Goal: Task Accomplishment & Management: Manage account settings

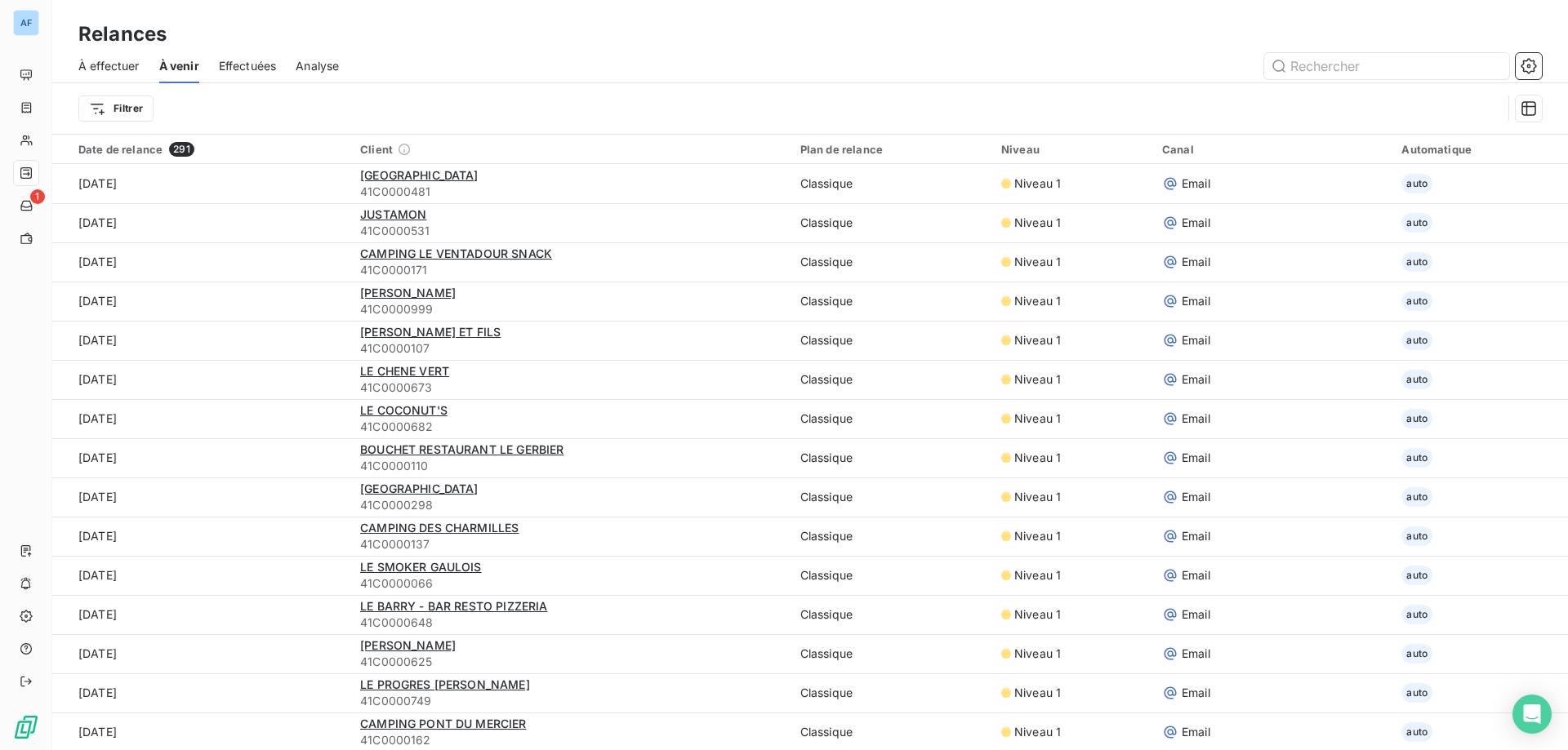
scroll to position [735, 0]
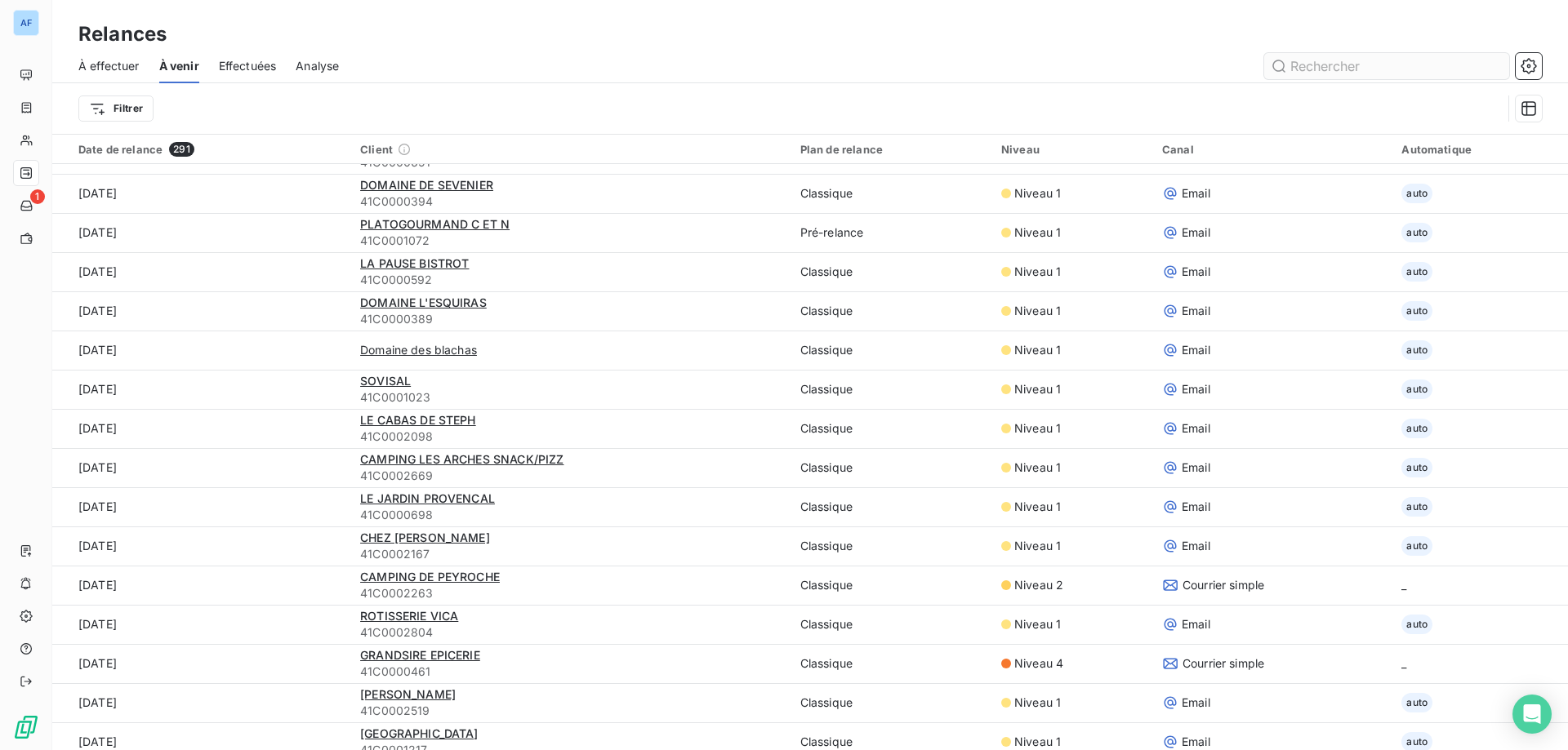
click at [1340, 68] on input "text" at bounding box center [1386, 66] width 245 height 26
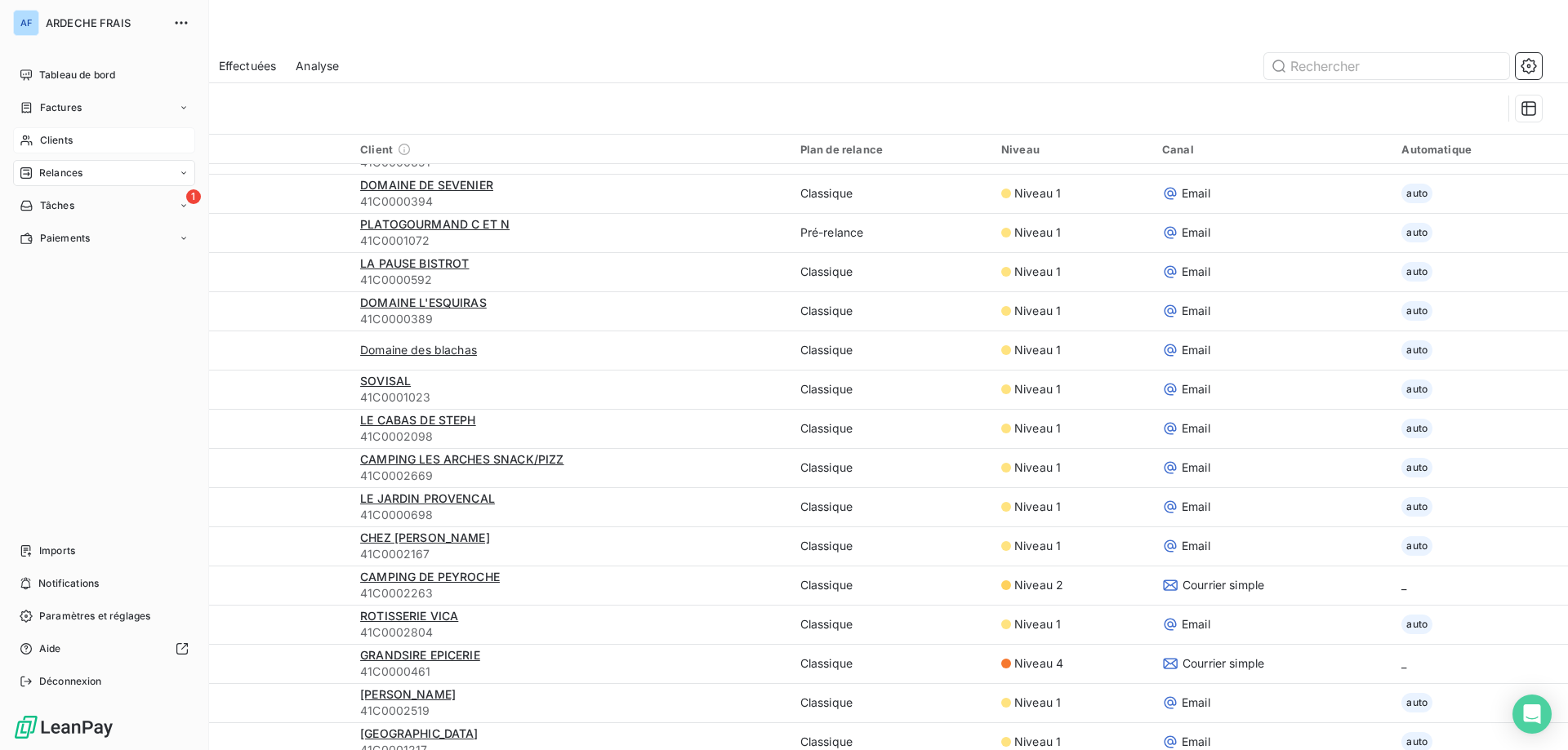
click at [30, 139] on icon at bounding box center [26, 141] width 13 height 13
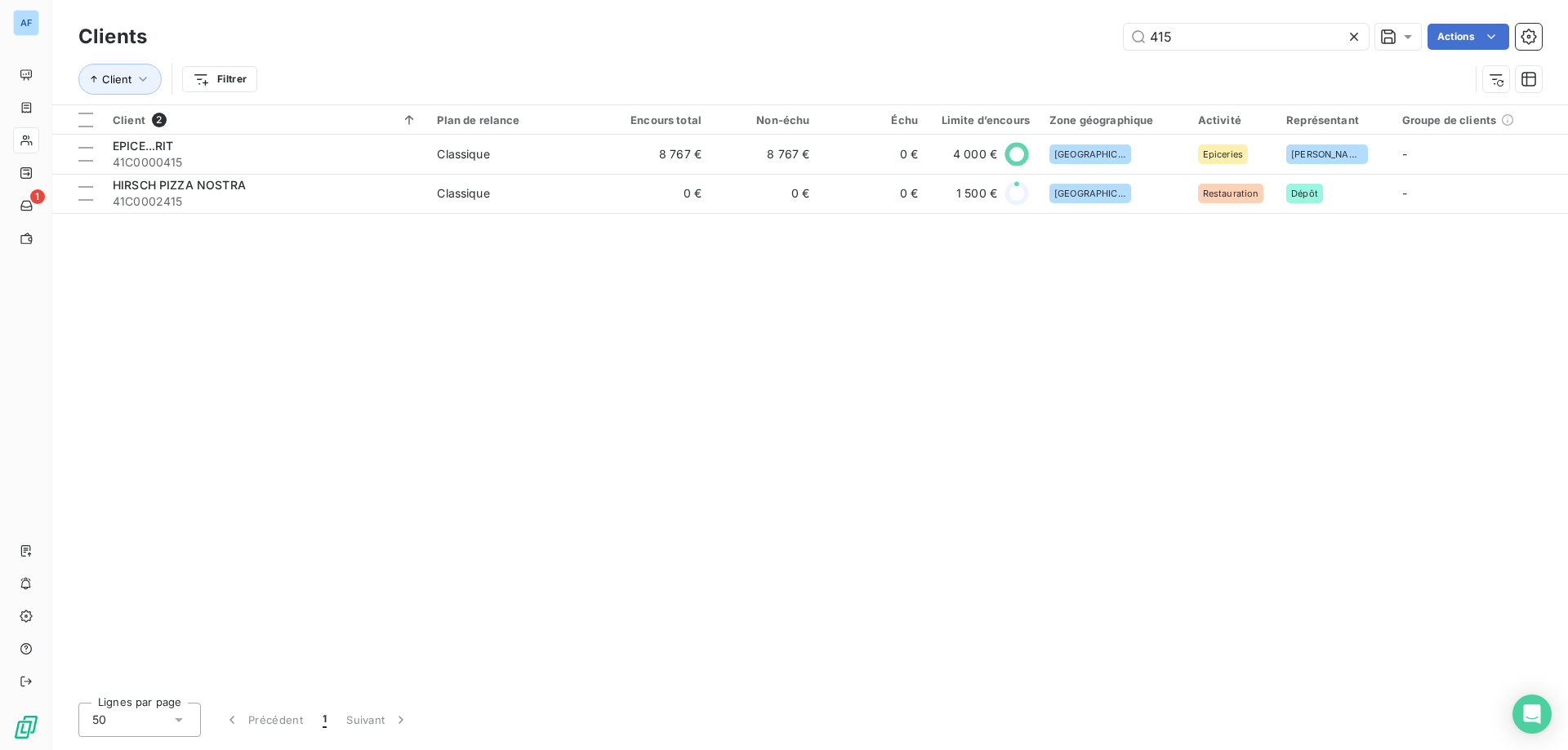
drag, startPoint x: 1224, startPoint y: 35, endPoint x: 759, endPoint y: 45, distance: 465.1
click at [760, 45] on div "415 Actions" at bounding box center [854, 36] width 1375 height 26
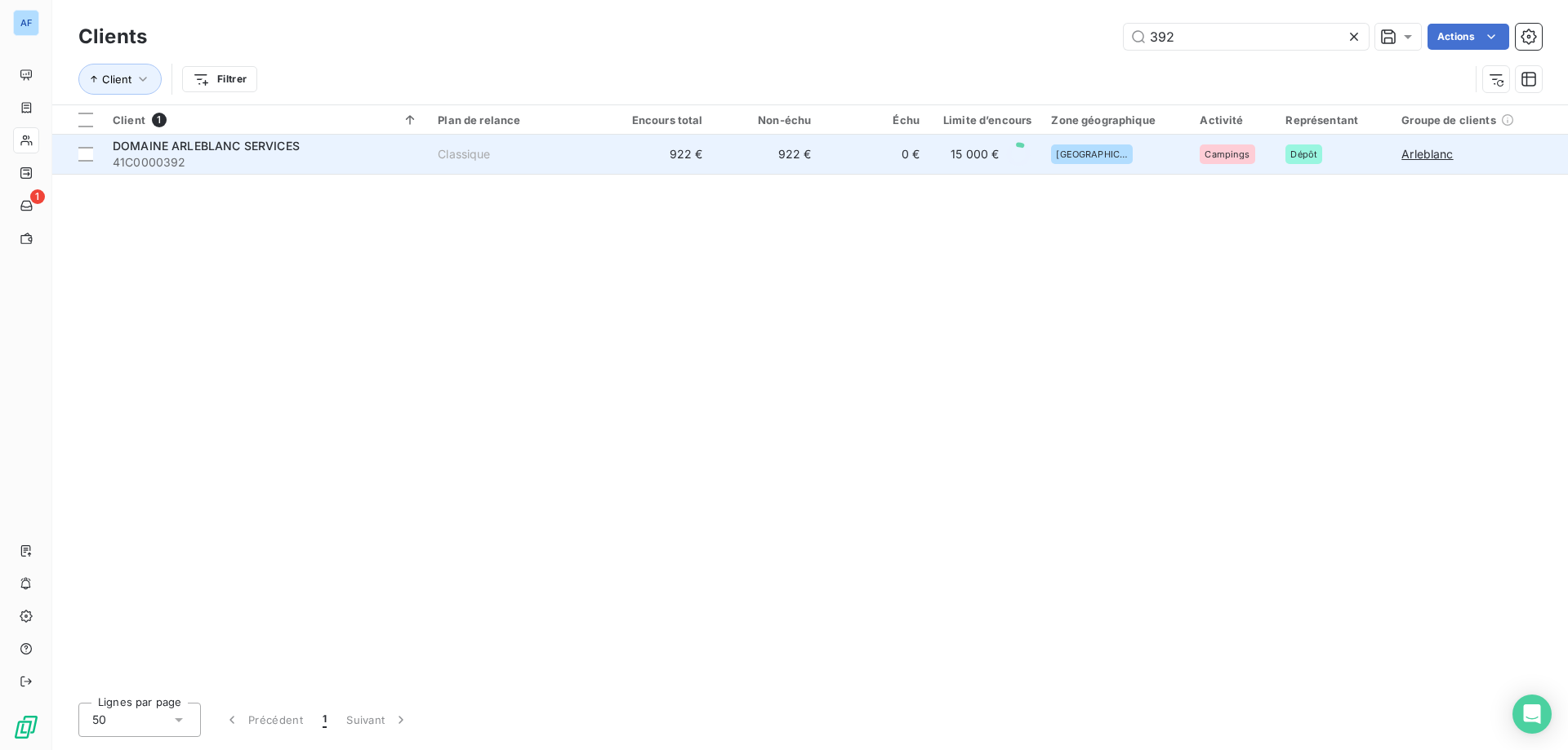
type input "392"
click at [501, 152] on span "Classique" at bounding box center [516, 154] width 157 height 16
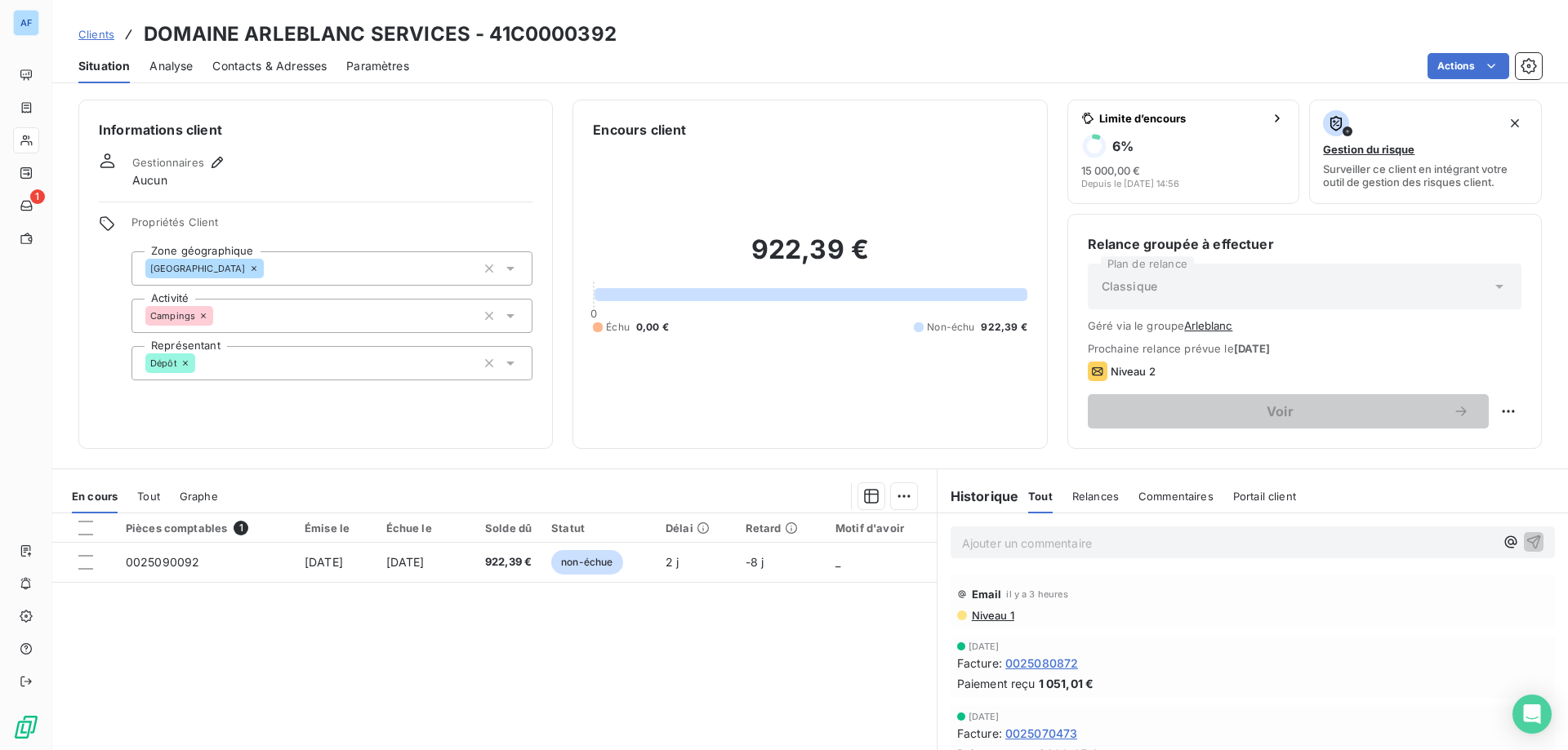
click at [222, 69] on span "Contacts & Adresses" at bounding box center [269, 66] width 115 height 16
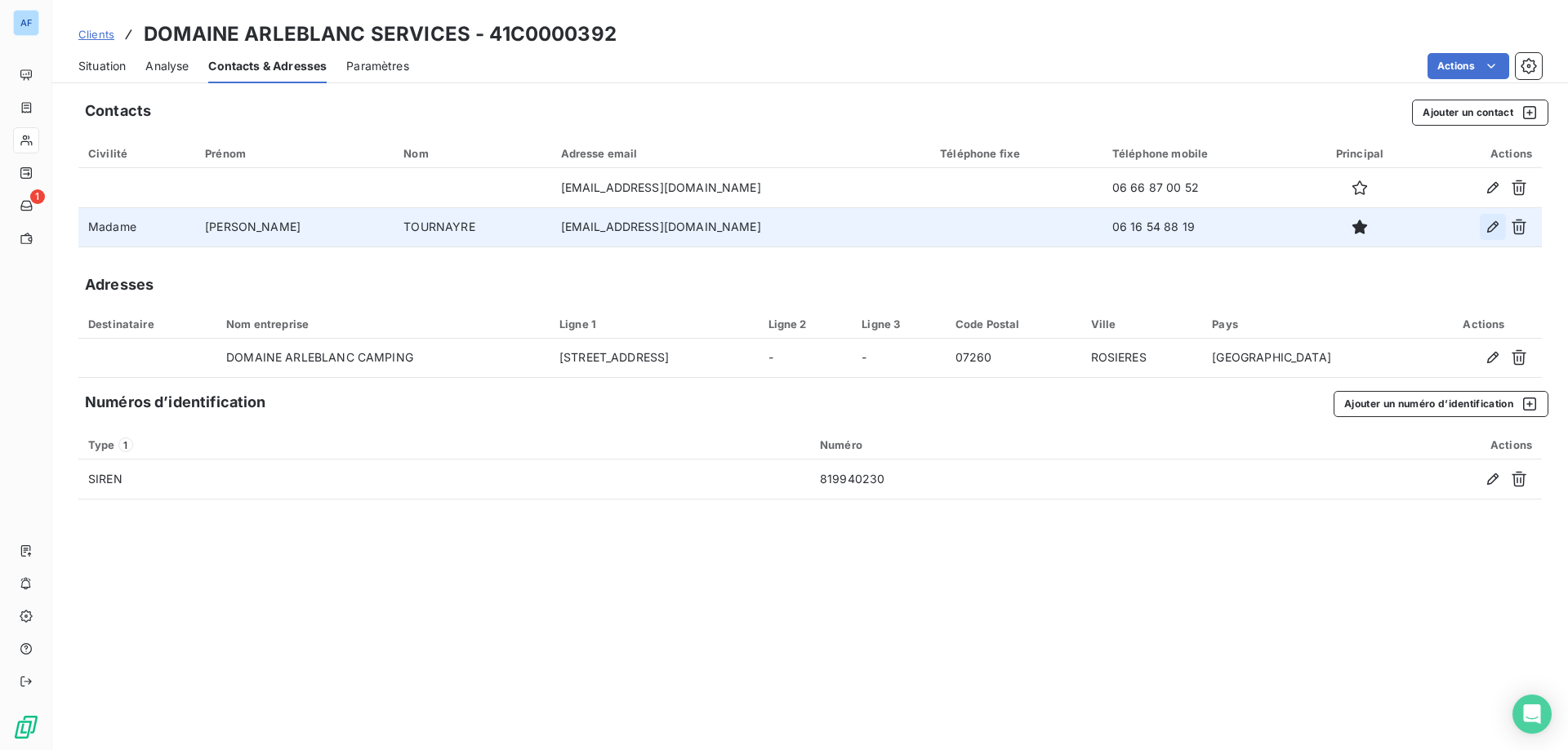
click at [1499, 222] on icon "button" at bounding box center [1492, 226] width 16 height 16
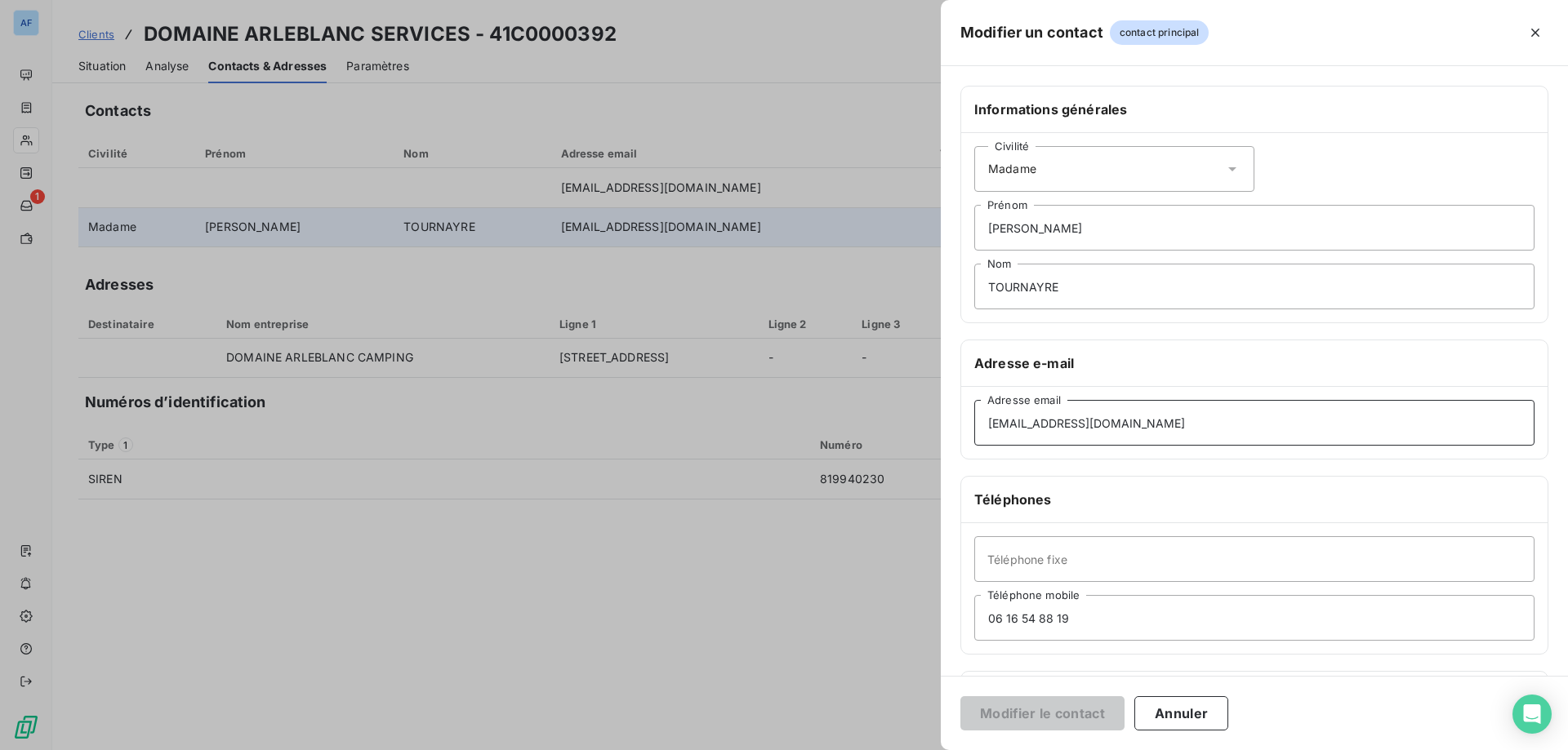
drag, startPoint x: 1156, startPoint y: 430, endPoint x: 727, endPoint y: 357, distance: 435.2
click at [717, 749] on div "Modifier un contact contact principal Informations générales Civilité Madame [P…" at bounding box center [784, 750] width 1568 height 0
click at [1540, 27] on icon "button" at bounding box center [1535, 32] width 16 height 16
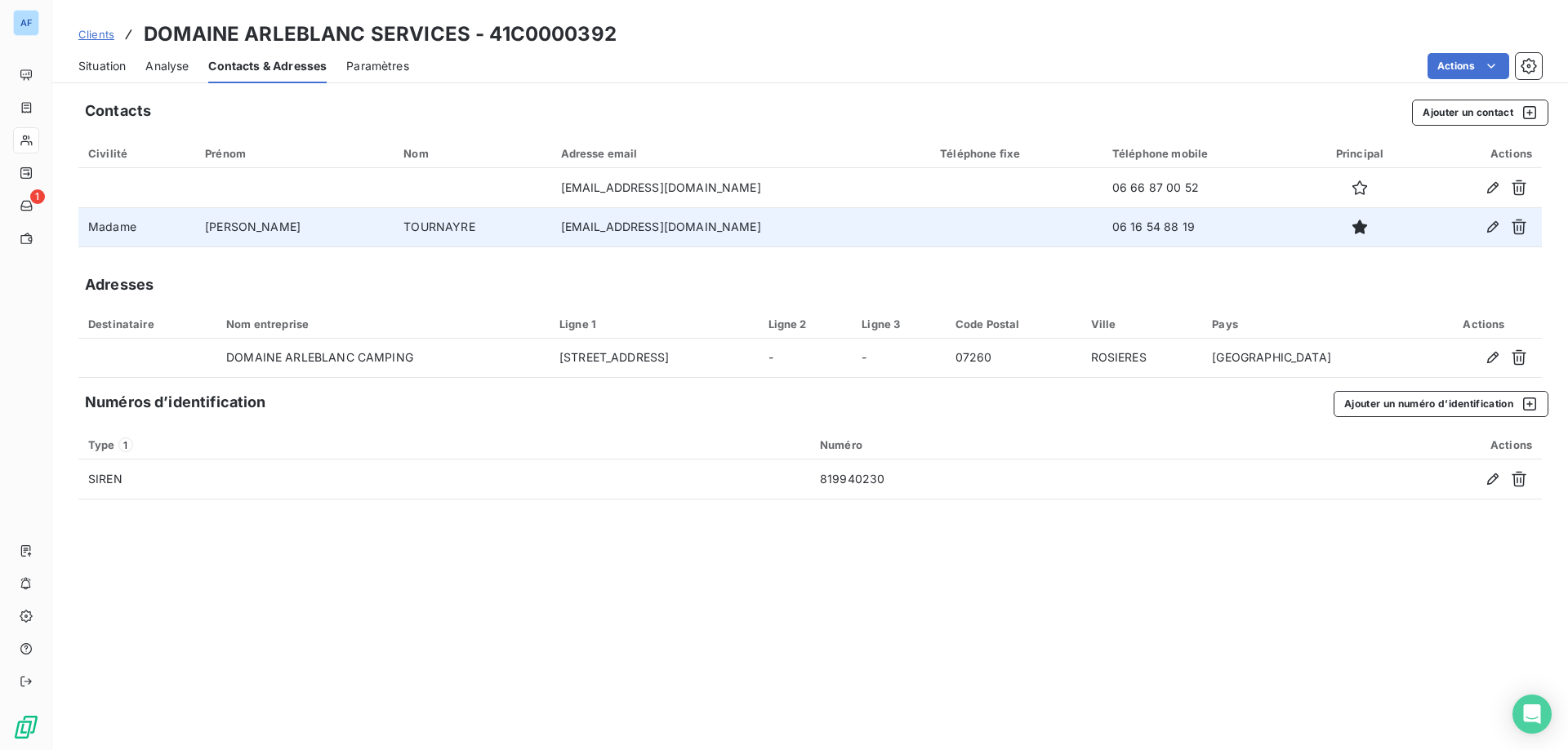
click at [101, 40] on span "Clients" at bounding box center [96, 35] width 36 height 13
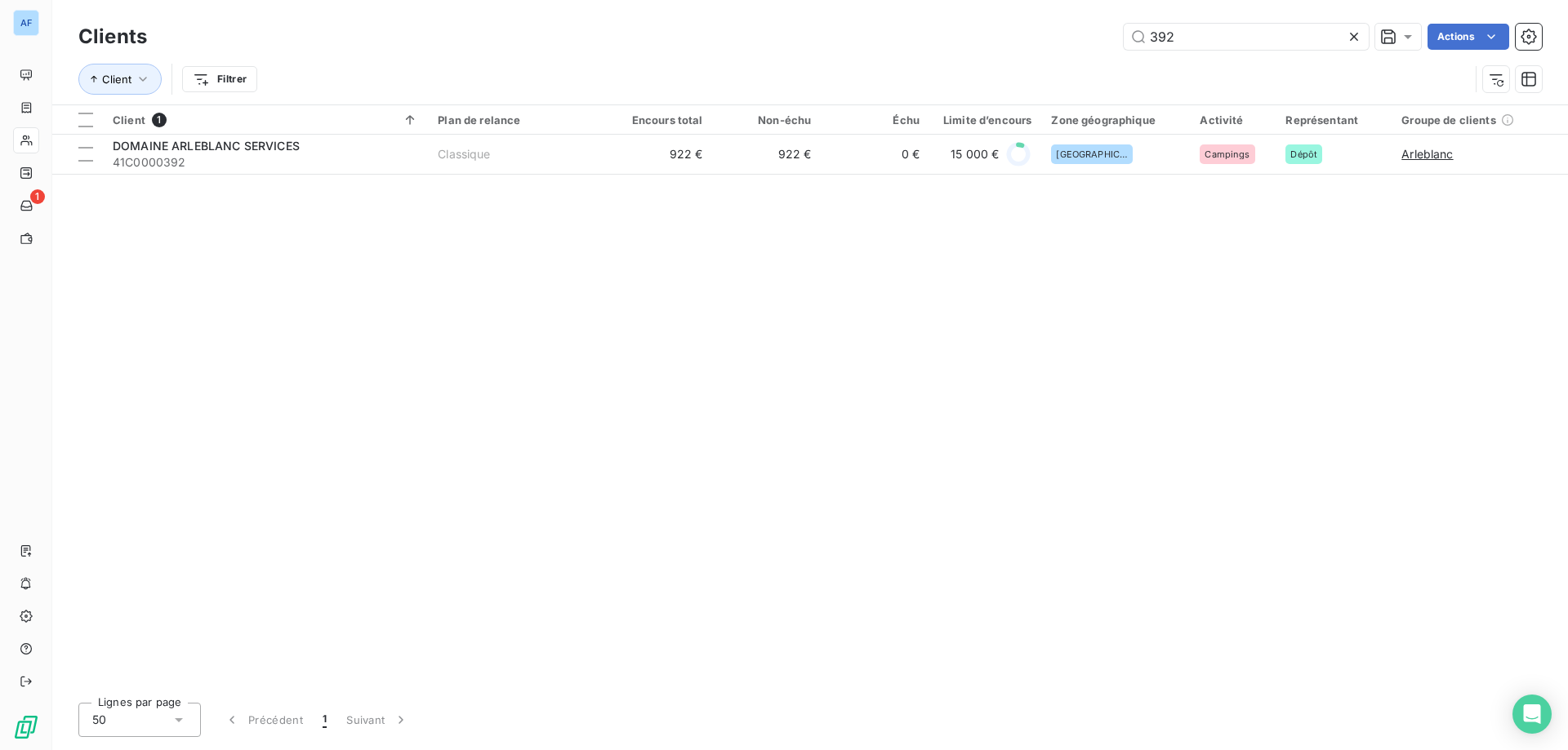
click at [1348, 43] on icon at bounding box center [1353, 36] width 16 height 16
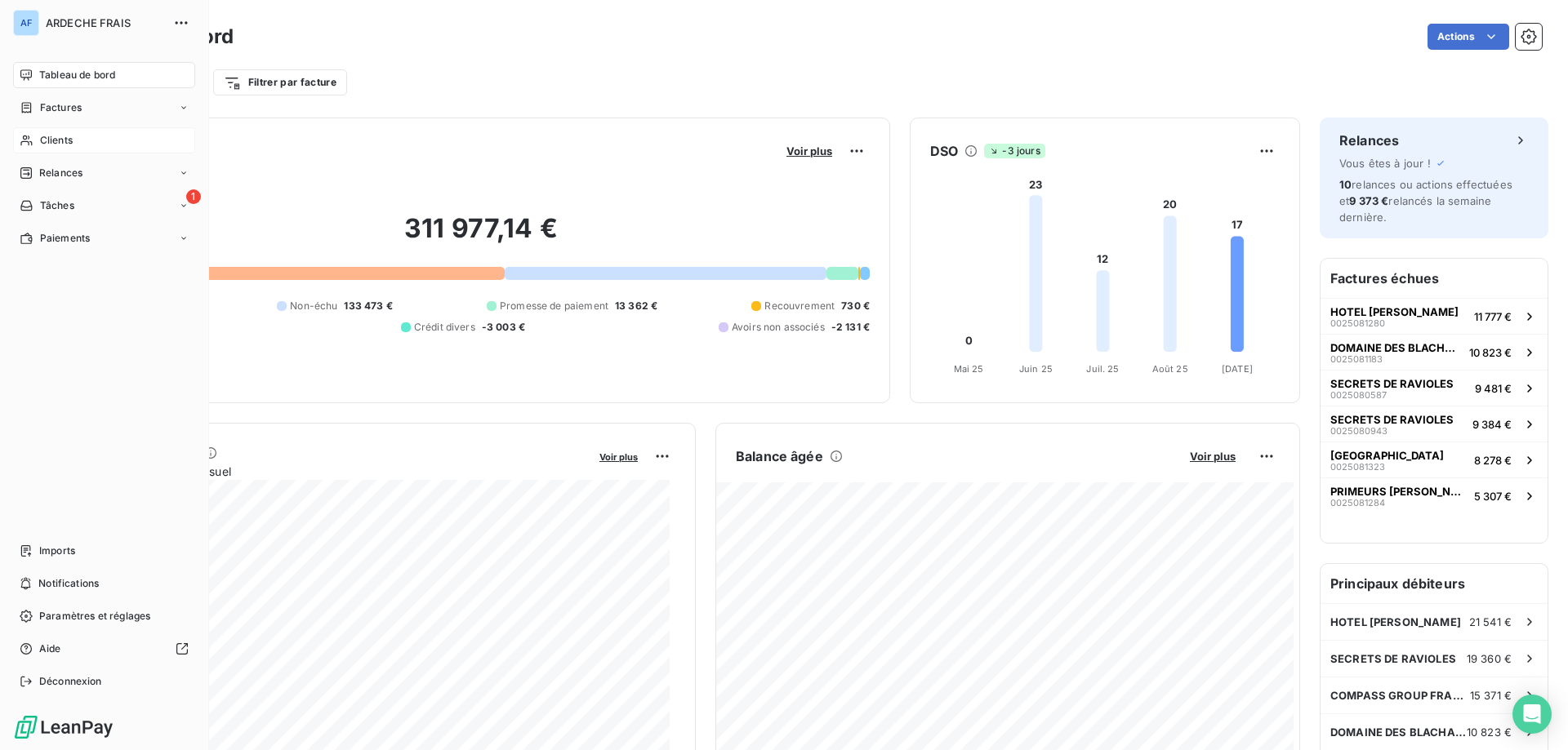
click at [40, 140] on span "Clients" at bounding box center [56, 140] width 33 height 14
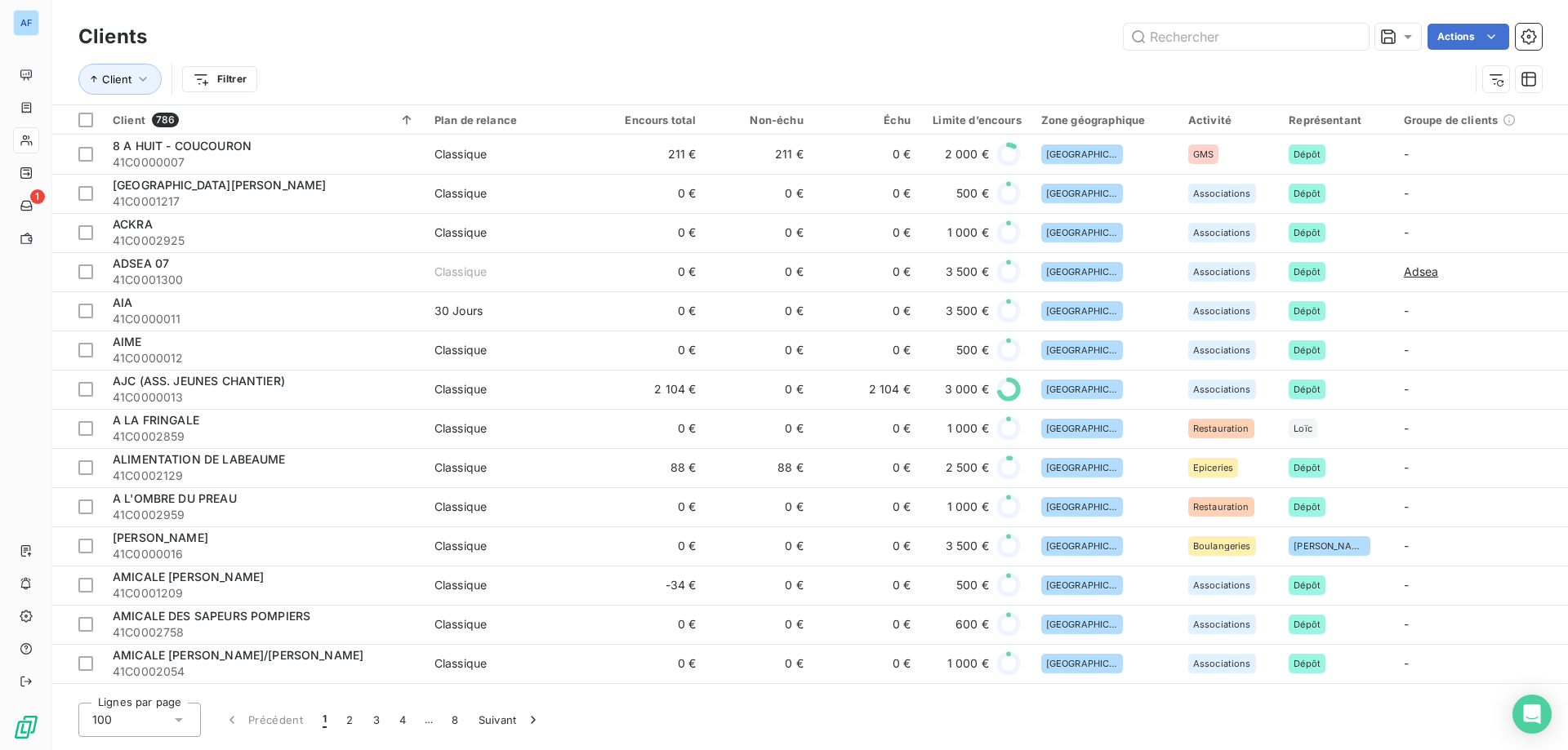
click at [142, 708] on div "100" at bounding box center [139, 720] width 122 height 35
click at [145, 661] on li "50" at bounding box center [139, 655] width 122 height 29
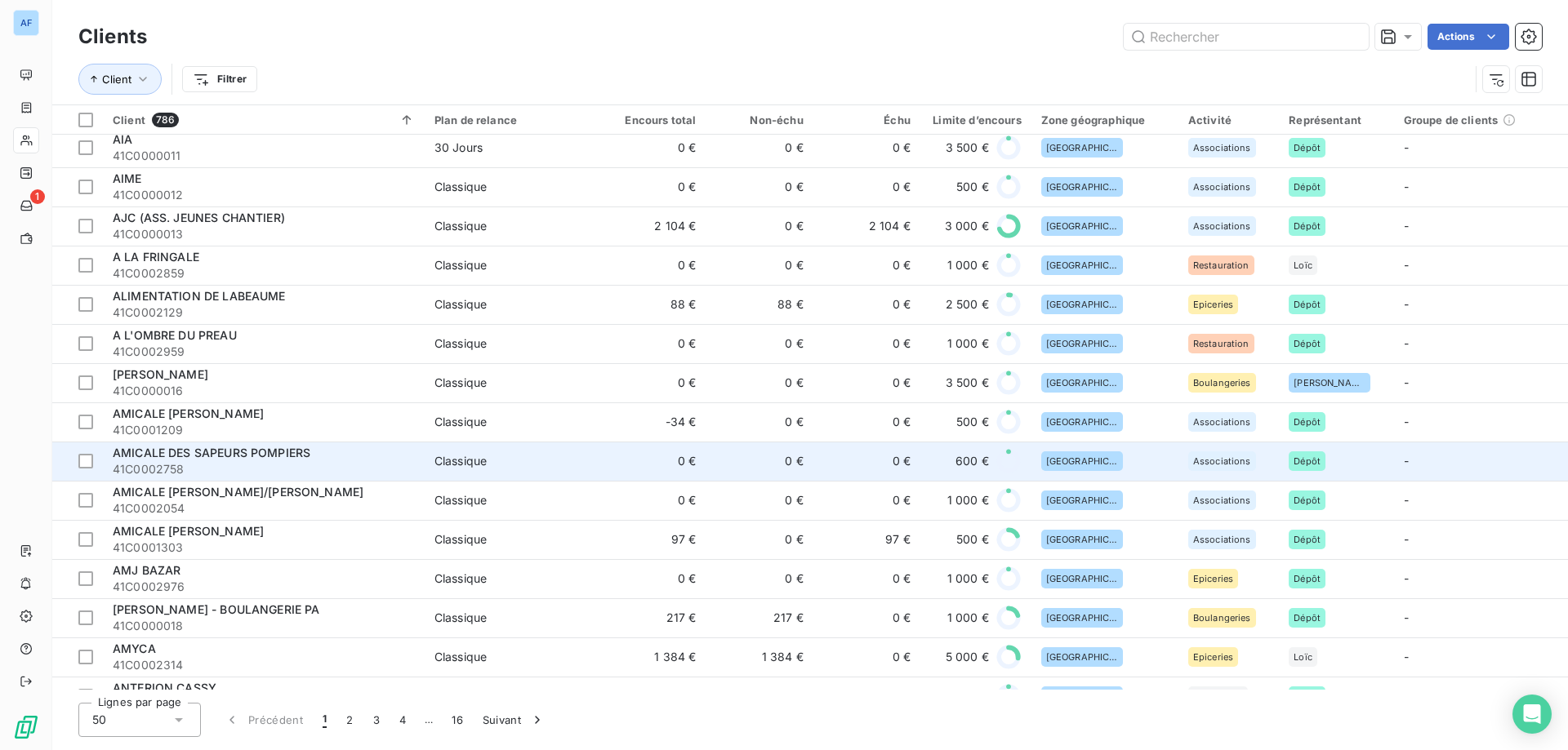
scroll to position [82, 0]
